Goal: Information Seeking & Learning: Learn about a topic

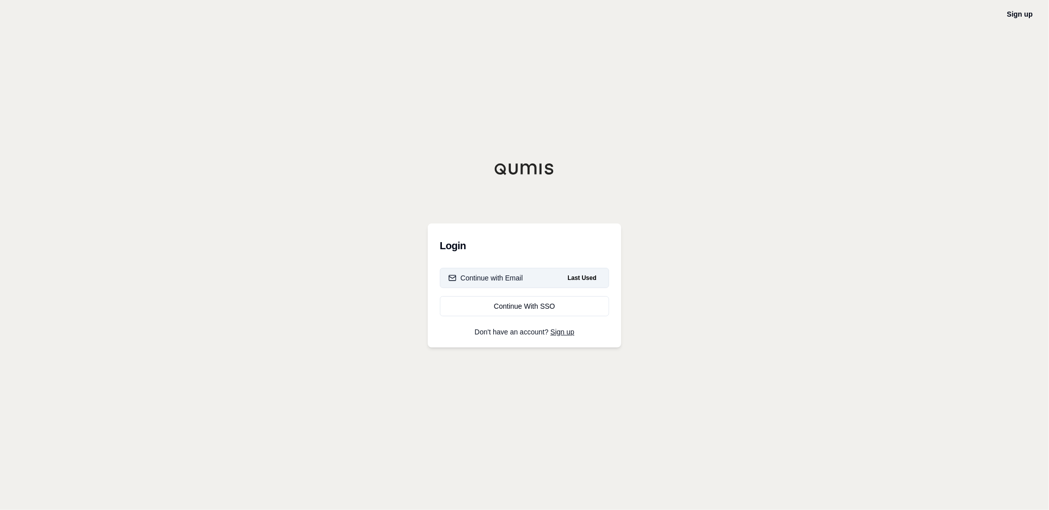
click at [511, 278] on div "Continue with Email" at bounding box center [486, 278] width 75 height 10
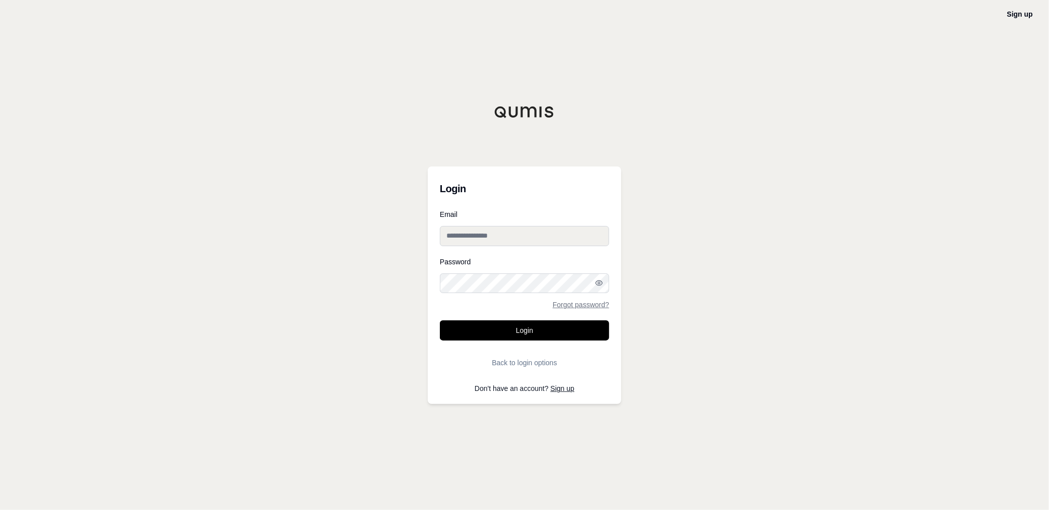
type input "**********"
click at [523, 330] on button "Login" at bounding box center [524, 330] width 169 height 20
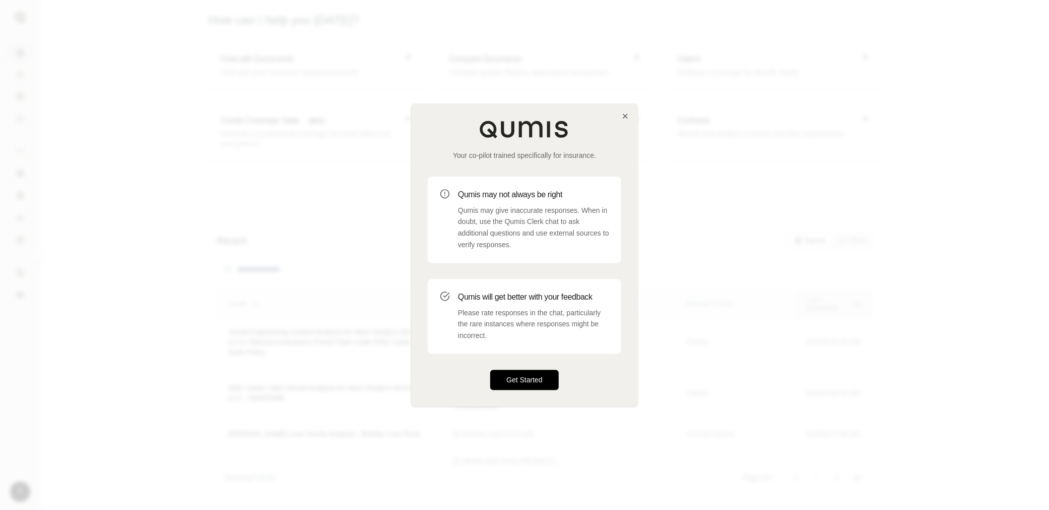
click at [529, 381] on button "Get Started" at bounding box center [524, 379] width 69 height 20
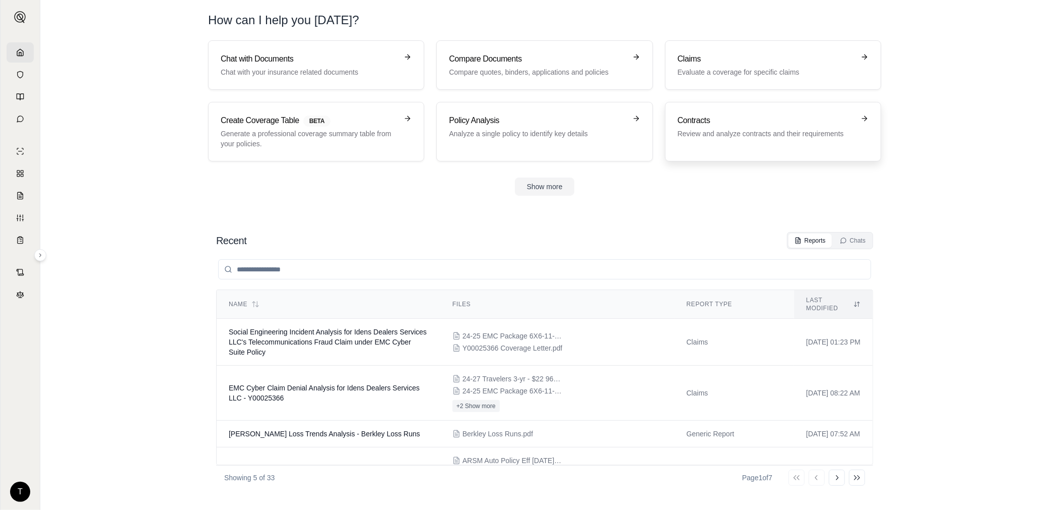
click at [739, 132] on p "Review and analyze contracts and their requirements" at bounding box center [766, 134] width 177 height 10
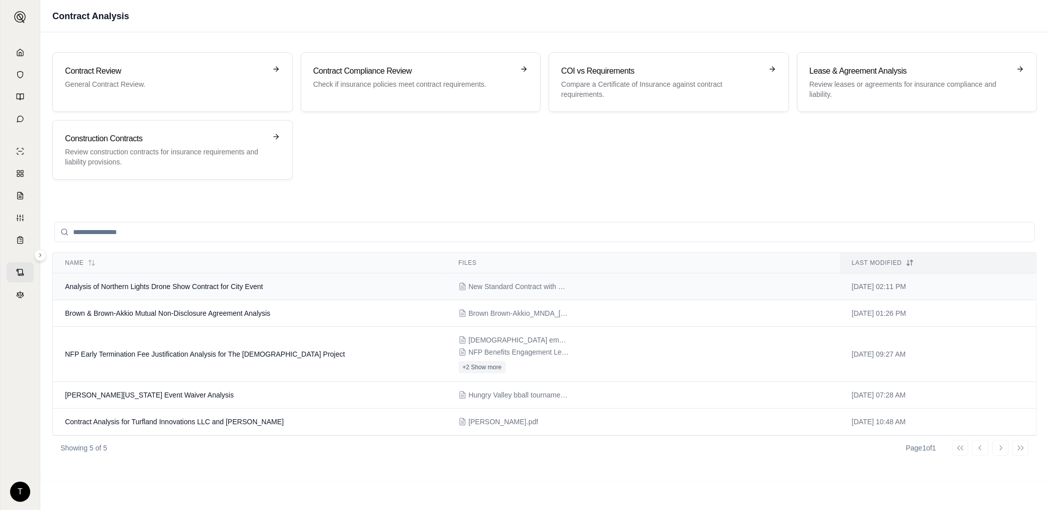
click at [140, 282] on span "Analysis of Northern Lights Drone Show Contract for City Event" at bounding box center [164, 286] width 198 height 8
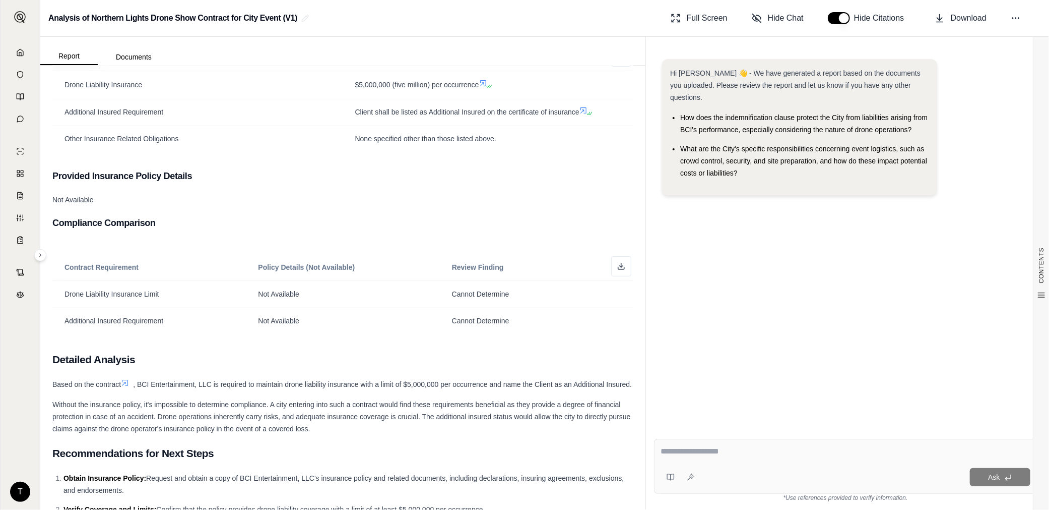
scroll to position [408, 0]
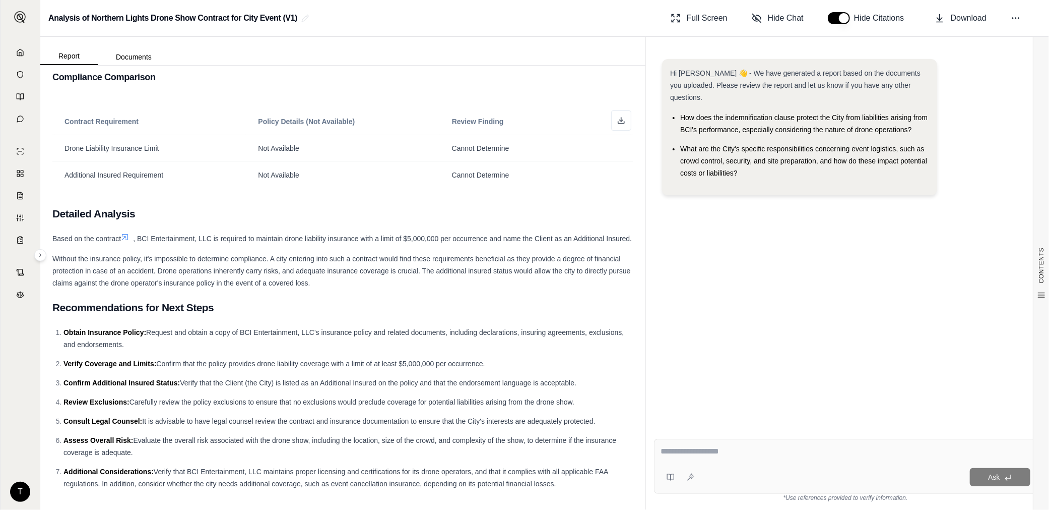
click at [659, 451] on div "Ask" at bounding box center [845, 466] width 383 height 55
click at [139, 55] on button "Documents" at bounding box center [134, 57] width 72 height 16
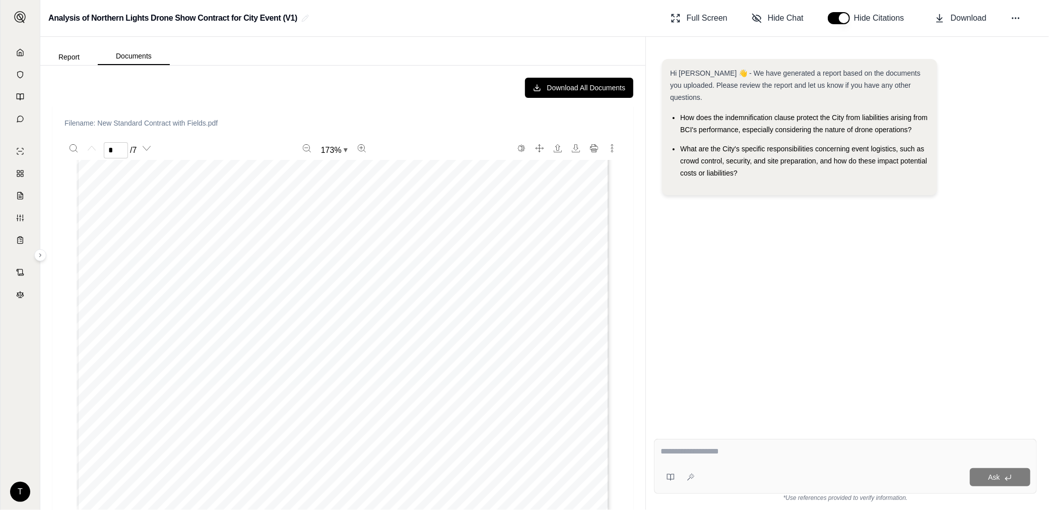
scroll to position [0, 0]
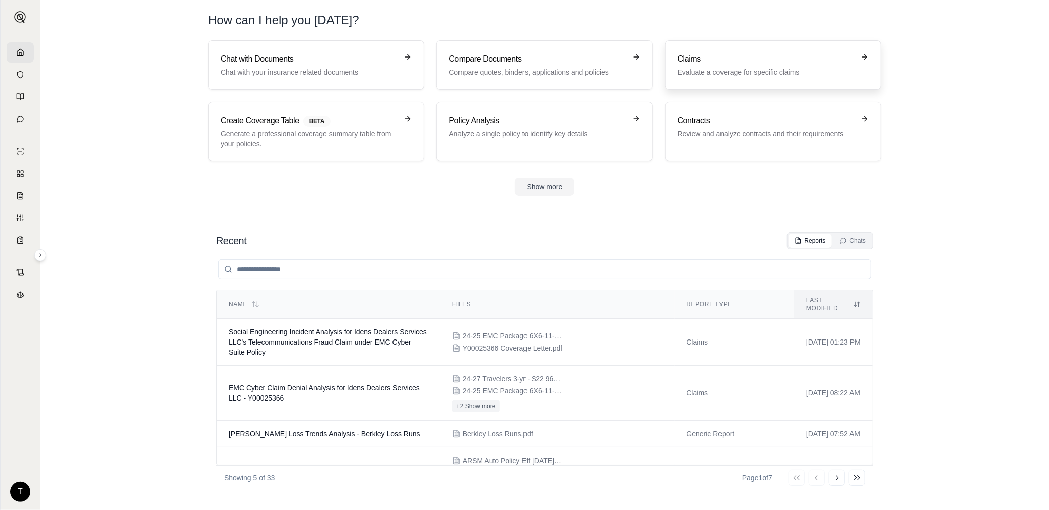
click at [730, 77] on link "Claims Evaluate a coverage for specific claims" at bounding box center [773, 64] width 216 height 49
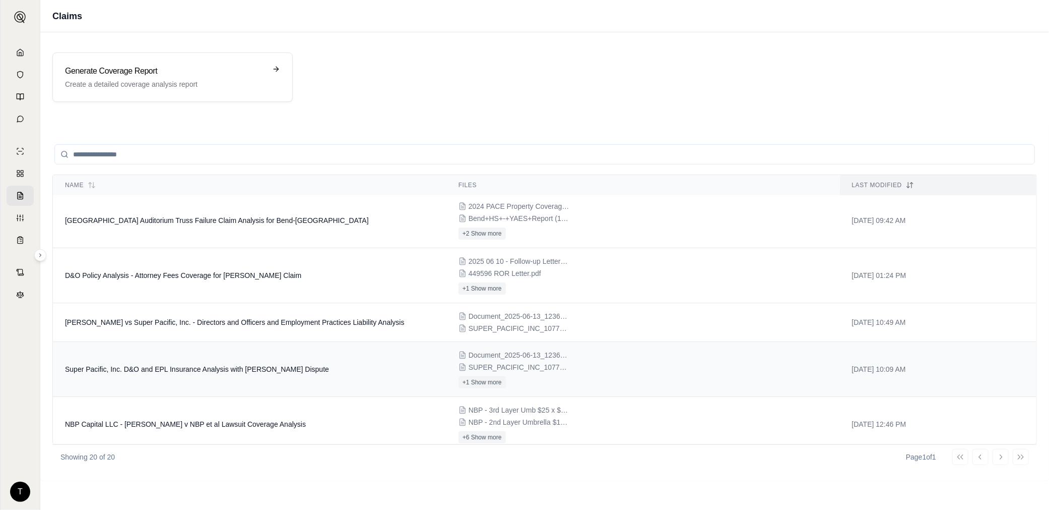
scroll to position [252, 0]
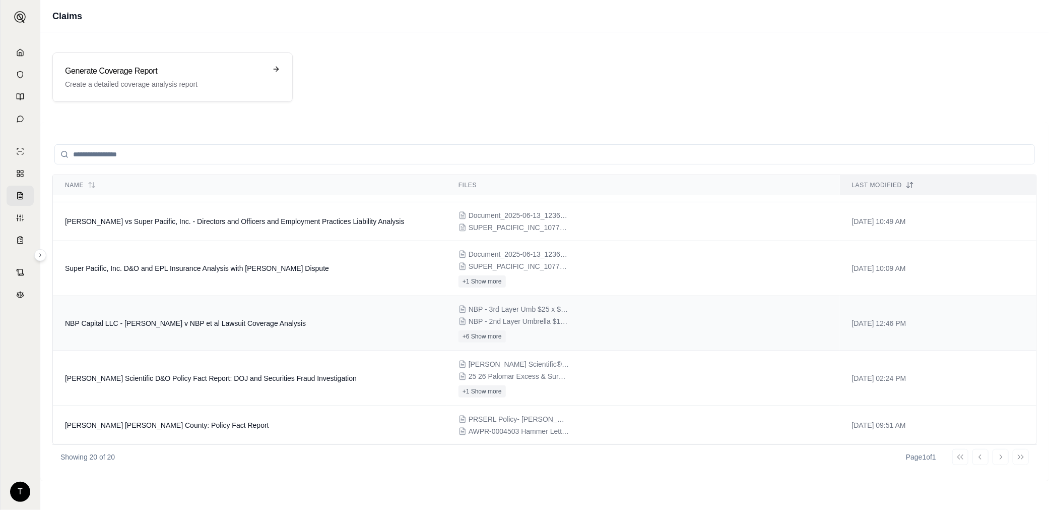
click at [151, 337] on td "NBP Capital LLC - [PERSON_NAME] v NBP et al Lawsuit Coverage Analysis" at bounding box center [250, 323] width 394 height 55
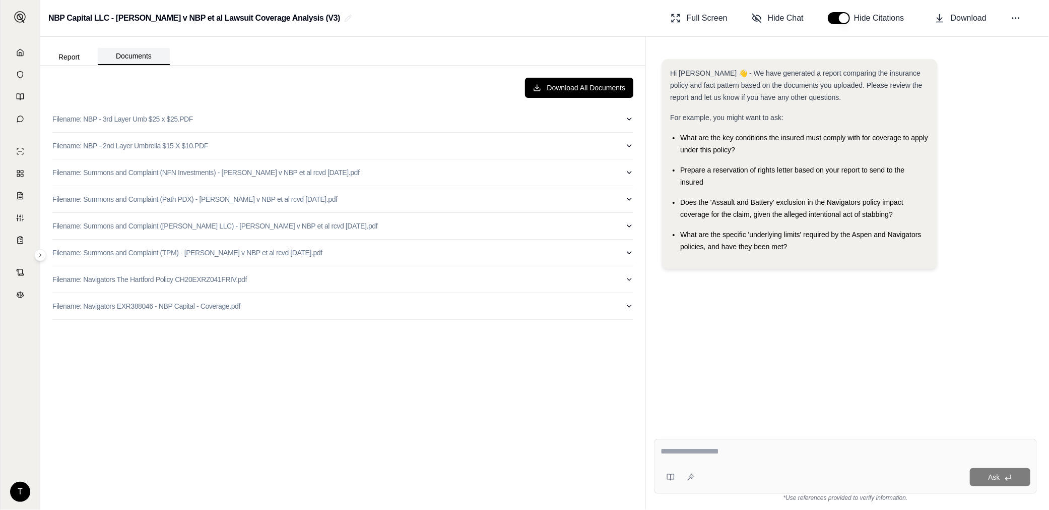
click at [131, 58] on button "Documents" at bounding box center [134, 56] width 72 height 17
click at [75, 57] on button "Report" at bounding box center [68, 57] width 57 height 16
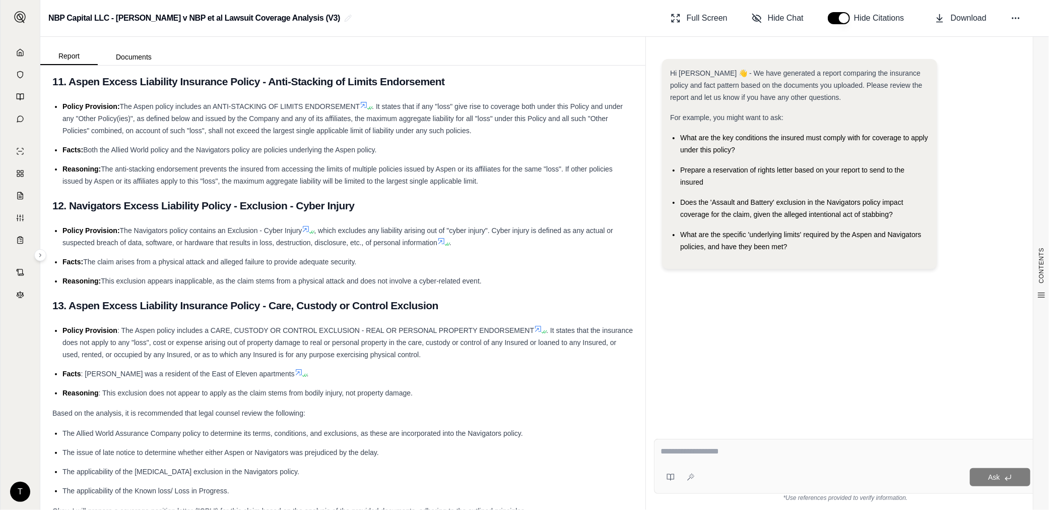
scroll to position [2852, 0]
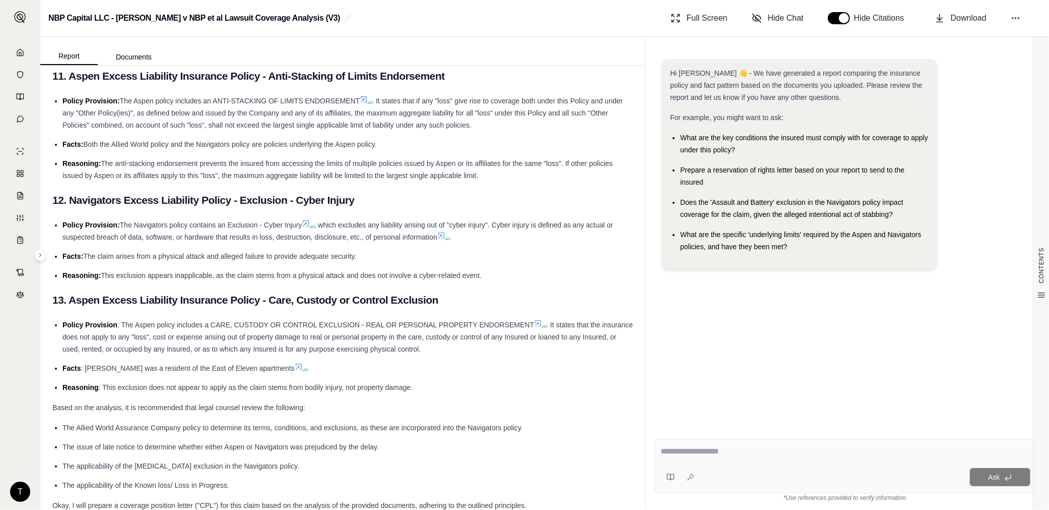
click at [692, 454] on textarea at bounding box center [846, 451] width 370 height 12
